Goal: Task Accomplishment & Management: Manage account settings

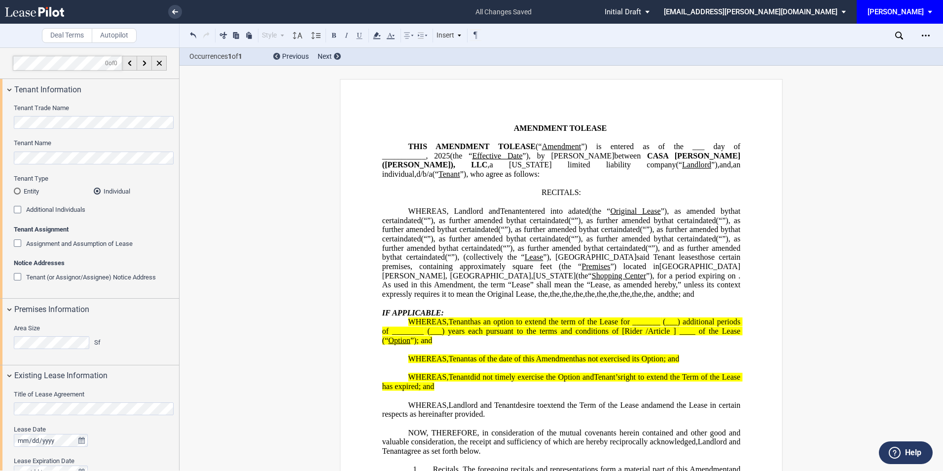
select select "number:7"
select select "number:5"
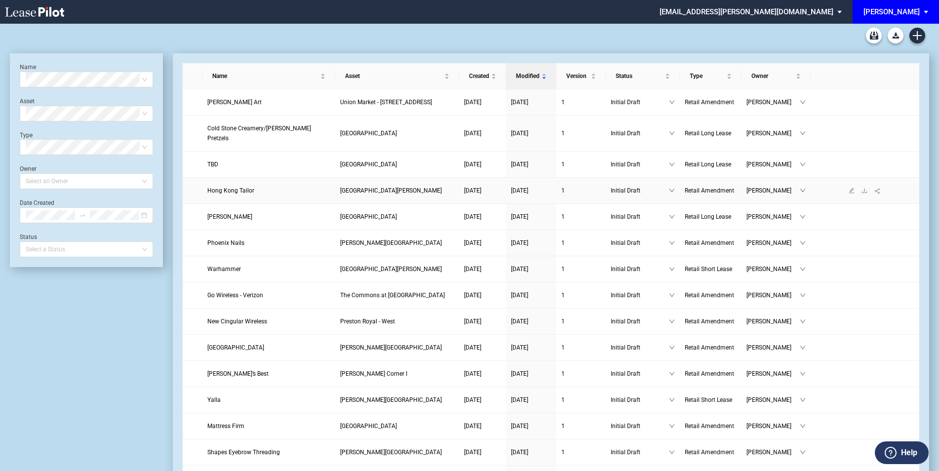
click at [220, 187] on span "Hong Kong Tailor" at bounding box center [230, 190] width 47 height 7
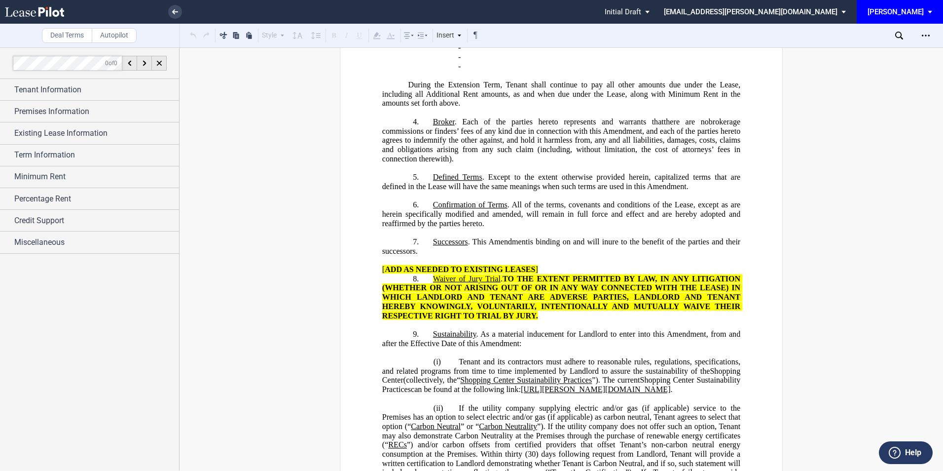
scroll to position [527, 0]
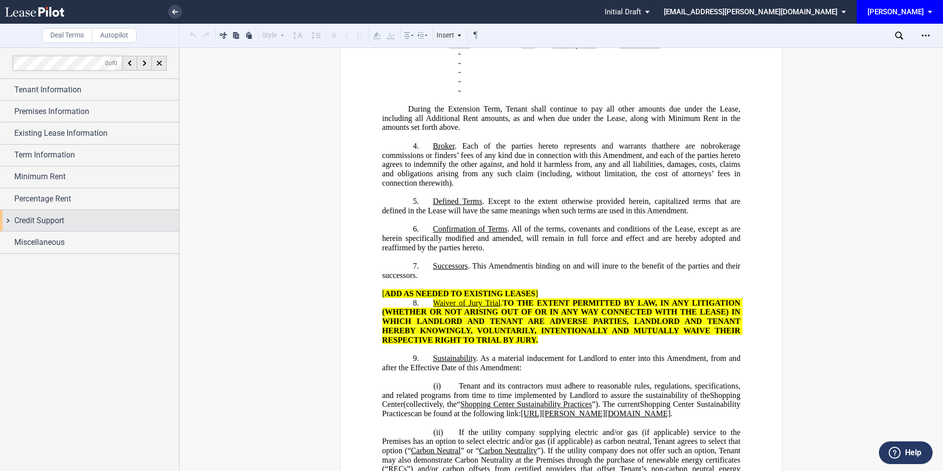
click at [48, 219] on span "Credit Support" at bounding box center [39, 221] width 50 height 12
click at [17, 240] on div "Existing Guarantor" at bounding box center [19, 240] width 10 height 10
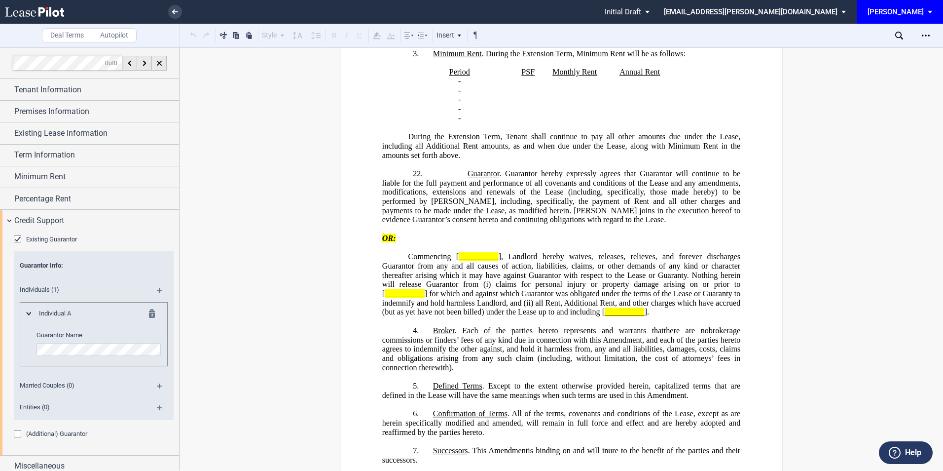
scroll to position [554, 0]
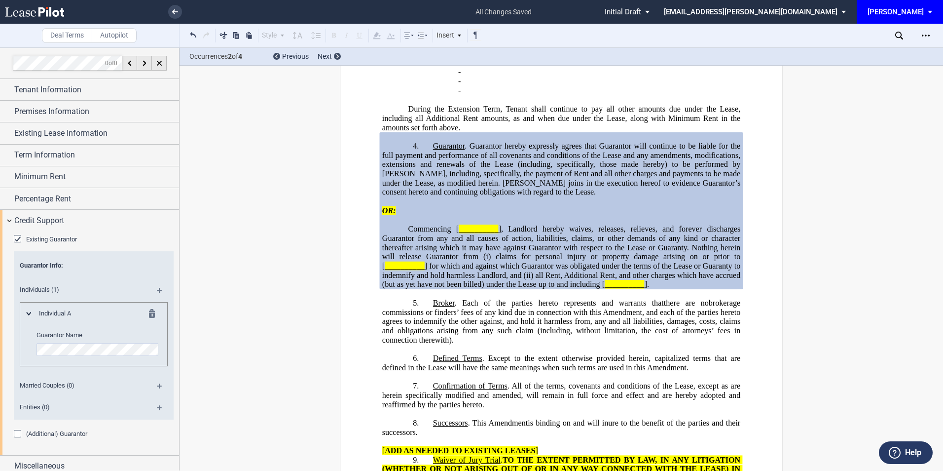
click at [16, 240] on div "Existing Guarantor" at bounding box center [19, 240] width 10 height 10
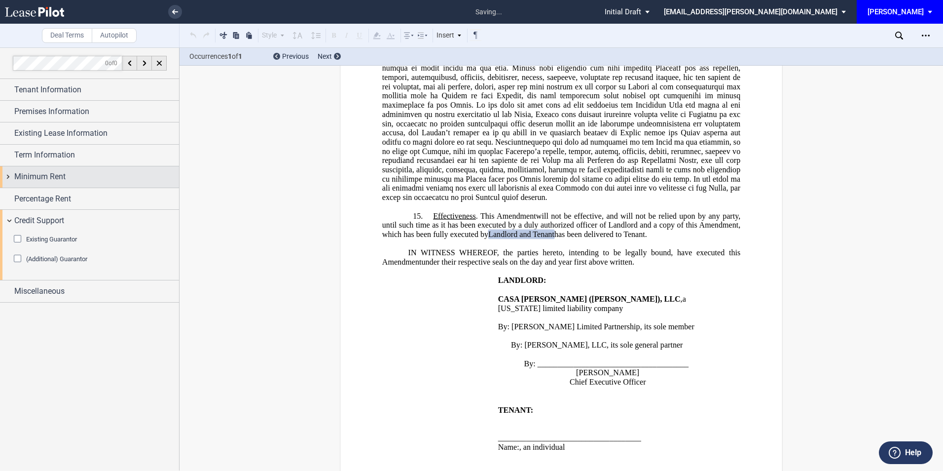
scroll to position [1423, 0]
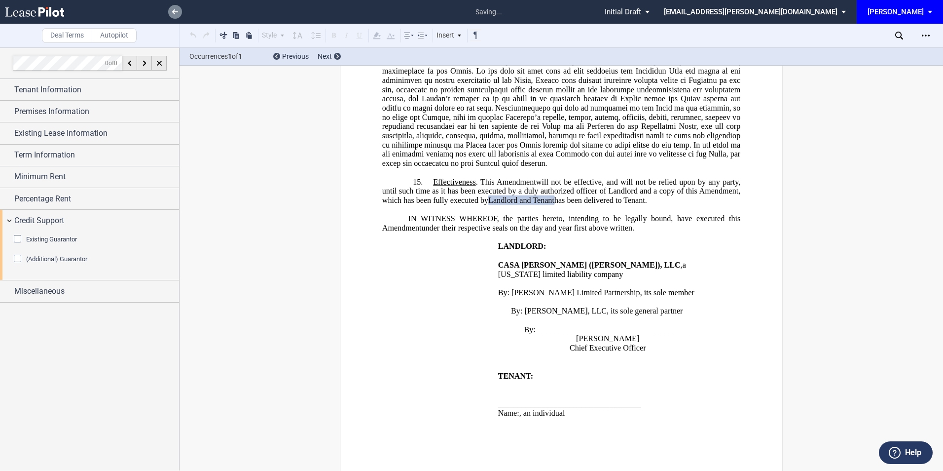
click at [177, 15] on link at bounding box center [175, 12] width 14 height 14
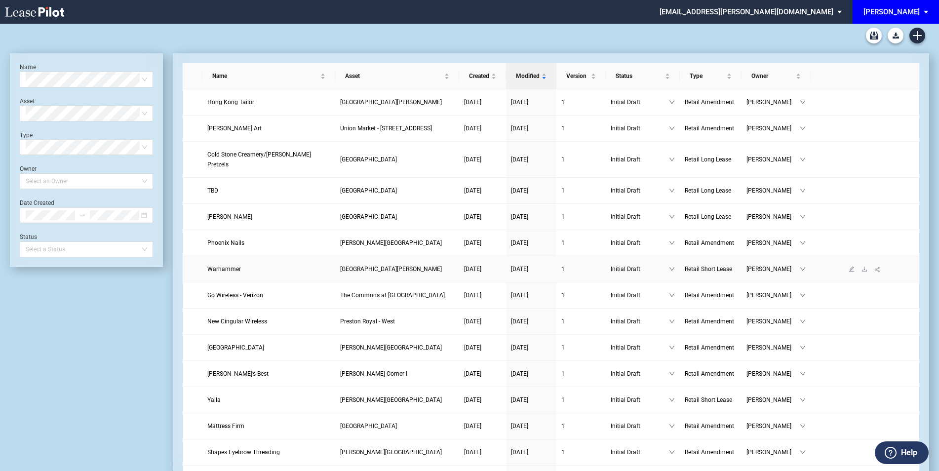
click at [235, 265] on span "Warhammer" at bounding box center [224, 268] width 34 height 7
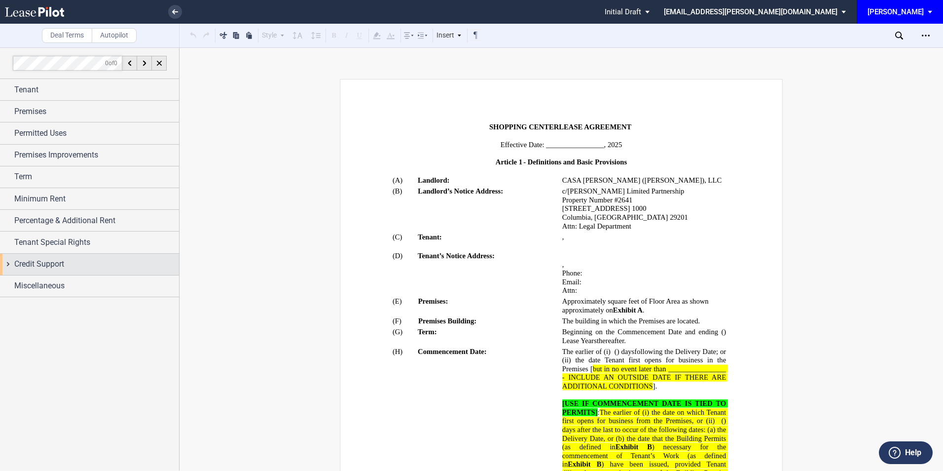
click at [51, 262] on span "Credit Support" at bounding box center [39, 264] width 50 height 12
click at [16, 283] on div "Guarantor" at bounding box center [19, 284] width 10 height 10
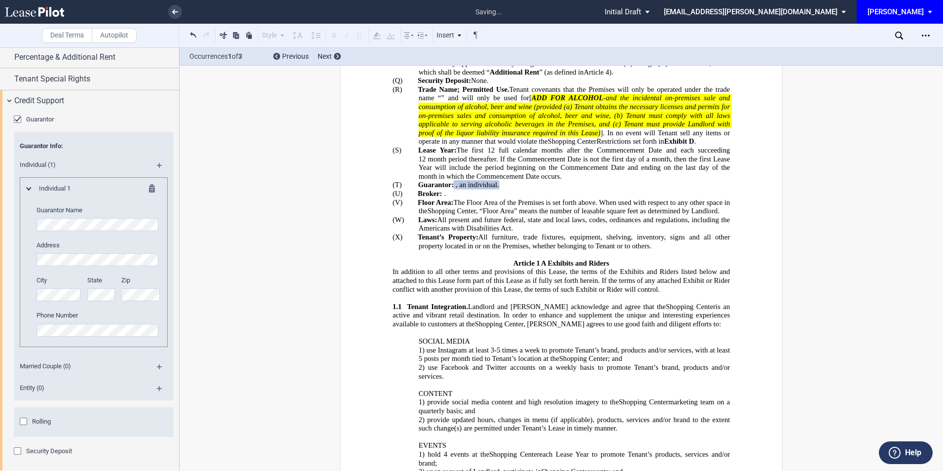
scroll to position [188, 0]
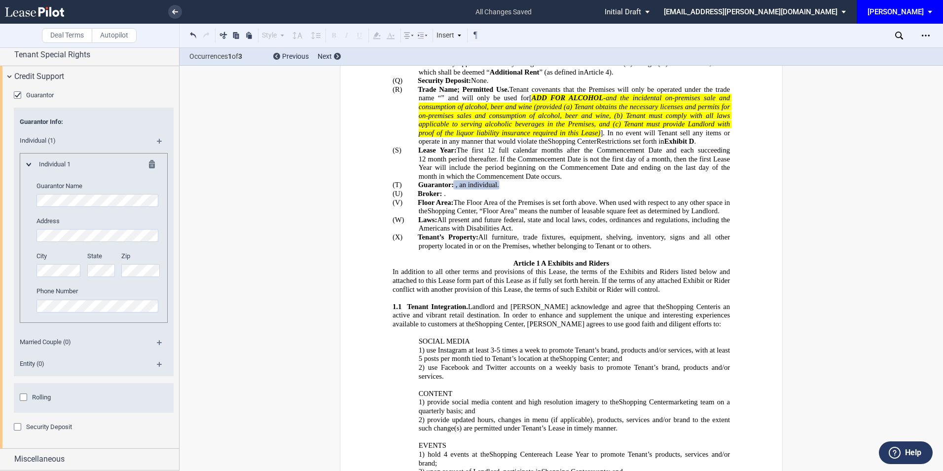
click at [25, 395] on div "Rolling" at bounding box center [25, 398] width 10 height 10
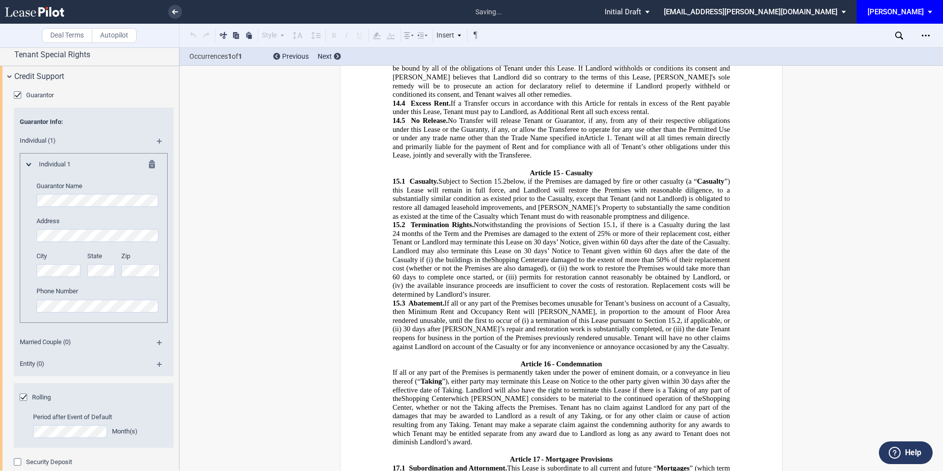
scroll to position [13304, 0]
